Goal: Task Accomplishment & Management: Manage account settings

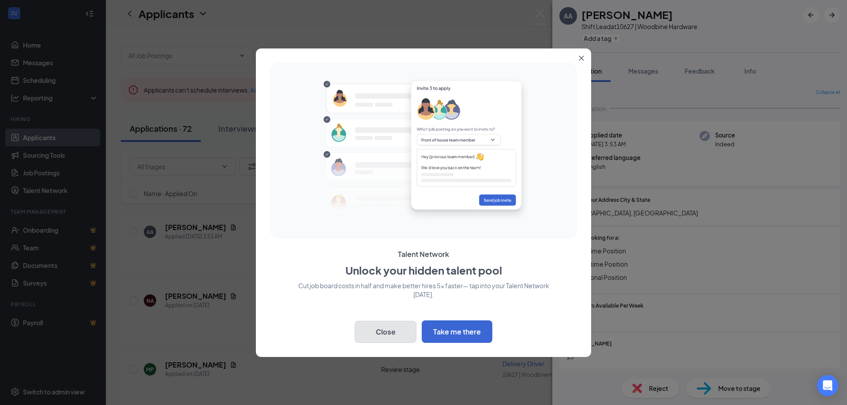
click at [391, 331] on button "Close" at bounding box center [386, 332] width 62 height 22
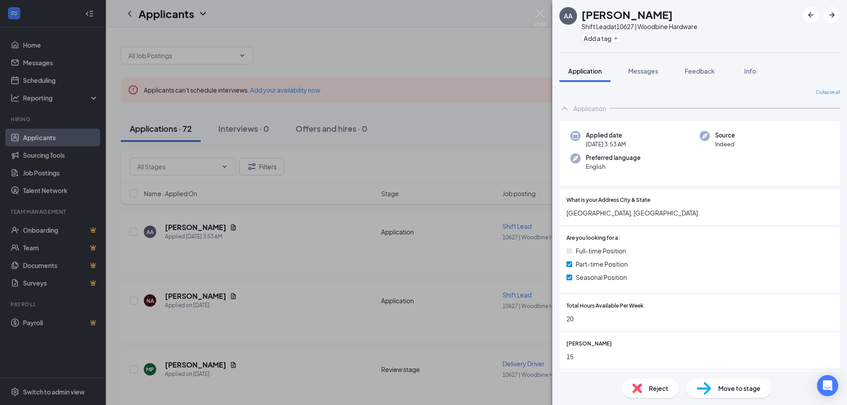
click at [222, 228] on div "AA [PERSON_NAME] Shift Lead at 10627 | Woodbine Hardware Add a tag Application …" at bounding box center [423, 202] width 847 height 405
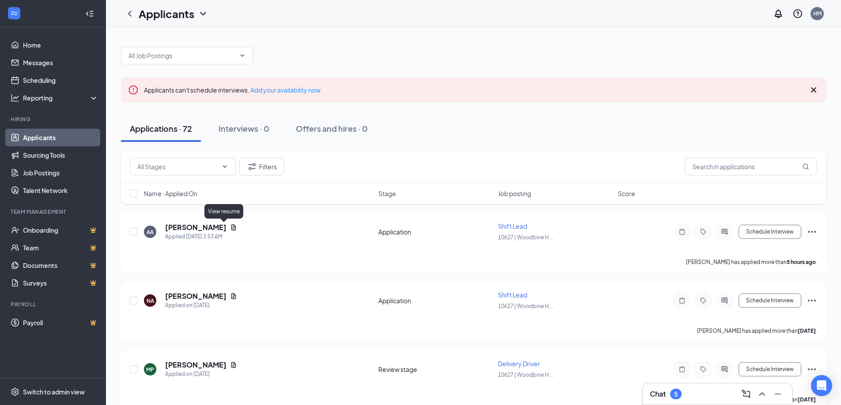
click at [230, 228] on icon "Document" at bounding box center [233, 227] width 7 height 7
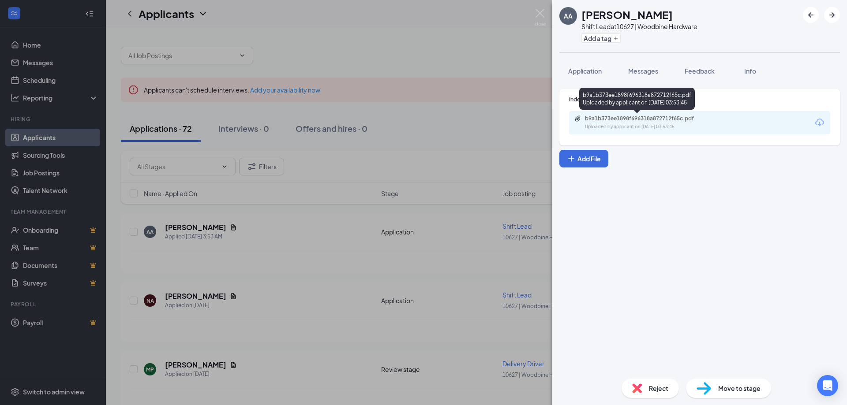
click at [697, 119] on div "b9a1b373ee1898f696318a872712f65c.pdf" at bounding box center [647, 118] width 124 height 7
click at [185, 297] on div "AA [PERSON_NAME] Shift Lead at 10627 | Woodbine Hardware Add a tag Application …" at bounding box center [423, 202] width 847 height 405
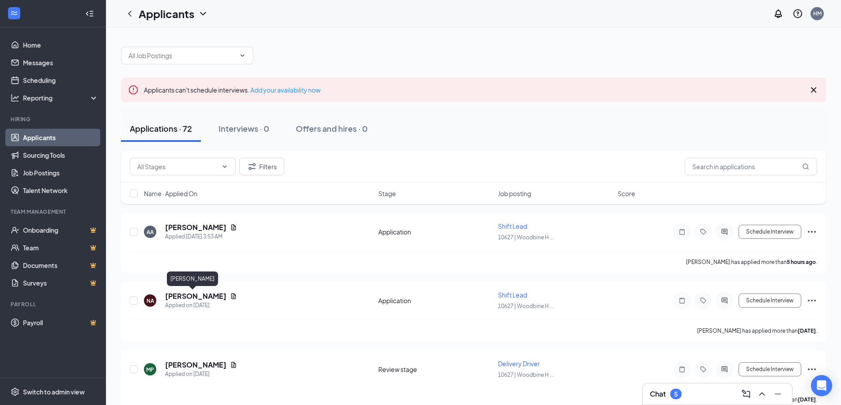
click at [185, 297] on h5 "[PERSON_NAME]" at bounding box center [195, 297] width 61 height 10
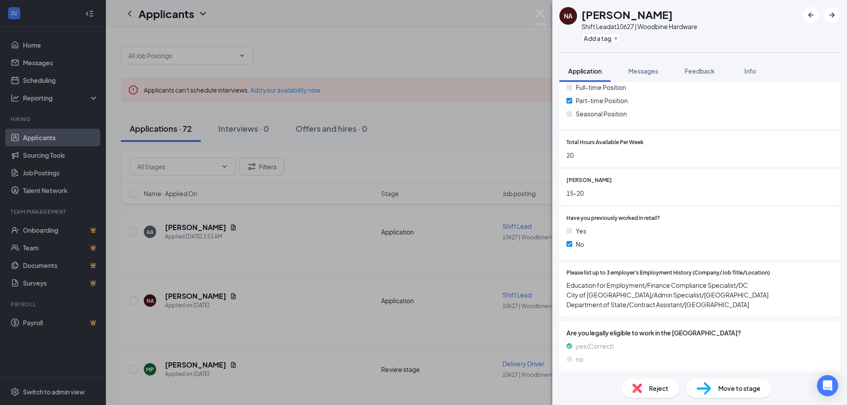
scroll to position [176, 0]
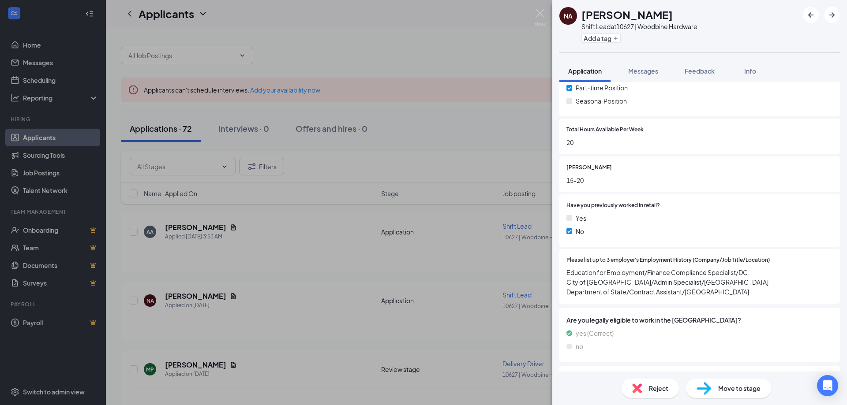
click at [194, 368] on div "NA [PERSON_NAME] Shift Lead at 10627 | Woodbine Hardware Add a tag Application …" at bounding box center [423, 202] width 847 height 405
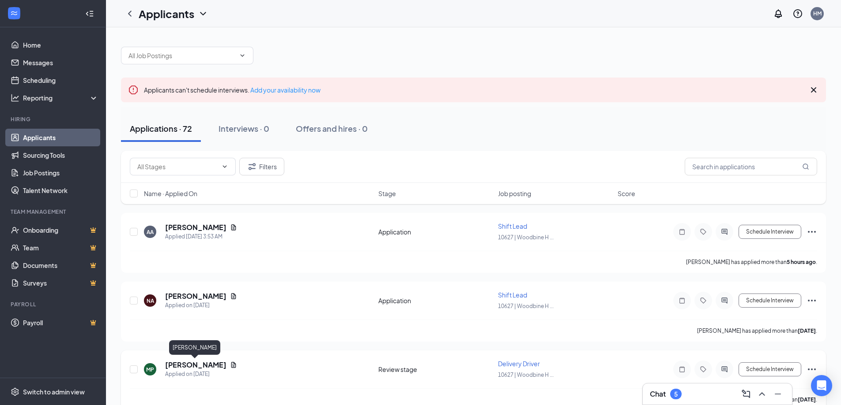
click at [194, 367] on h5 "[PERSON_NAME]" at bounding box center [195, 365] width 61 height 10
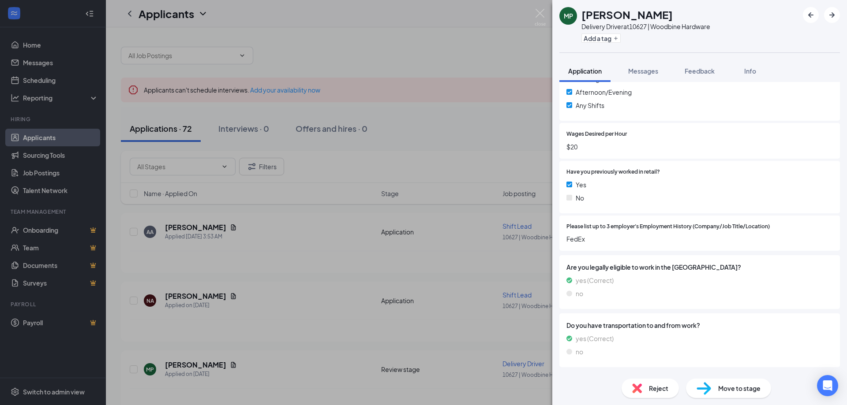
scroll to position [389, 0]
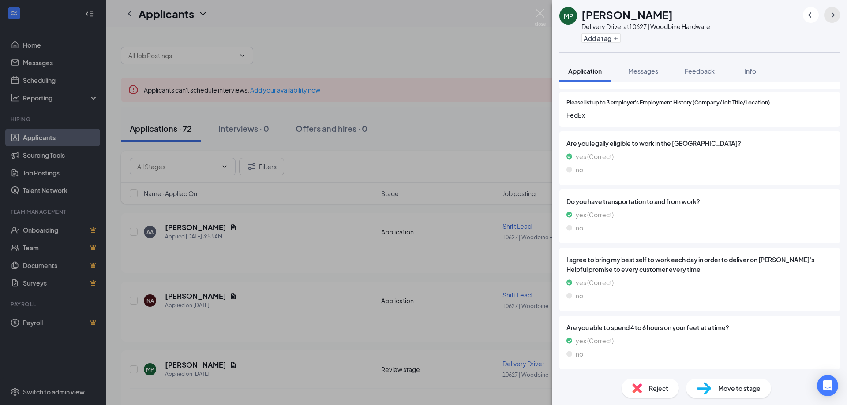
click at [834, 18] on icon "ArrowRight" at bounding box center [832, 15] width 11 height 11
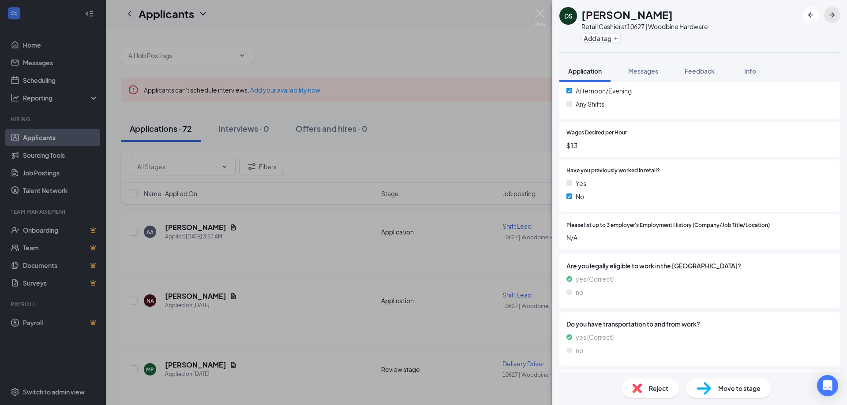
scroll to position [265, 0]
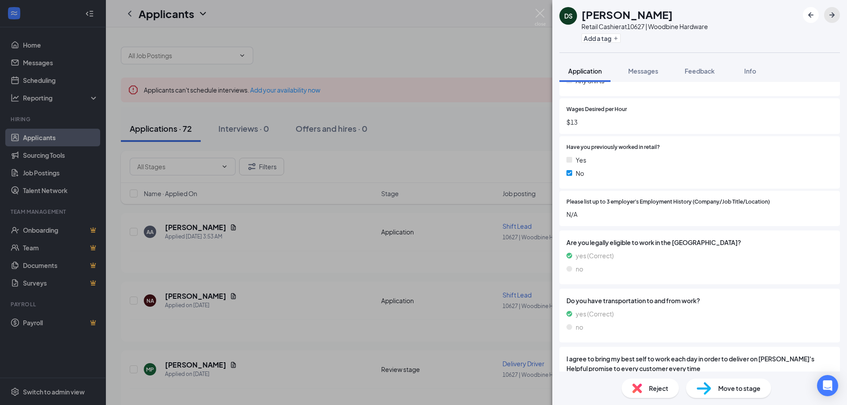
click at [835, 15] on icon "ArrowRight" at bounding box center [832, 15] width 11 height 11
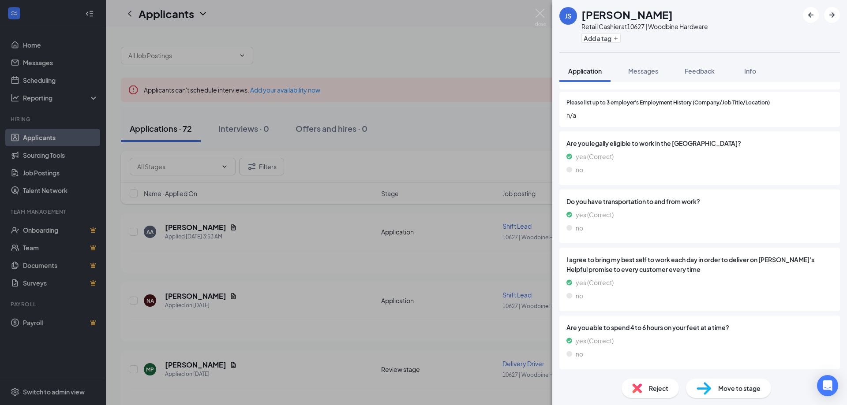
scroll to position [386, 0]
